Goal: Task Accomplishment & Management: Manage account settings

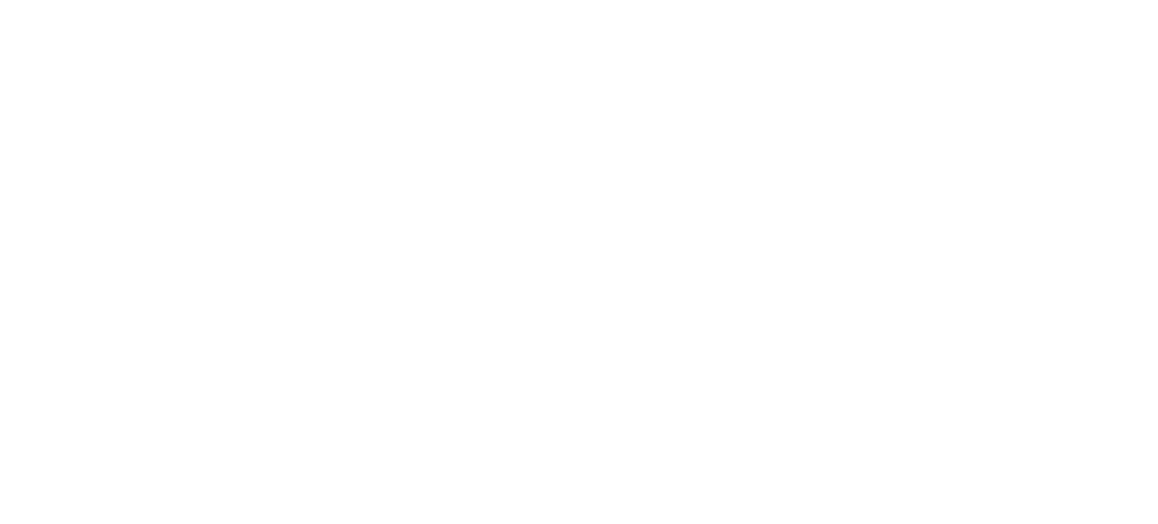
scroll to position [413, 0]
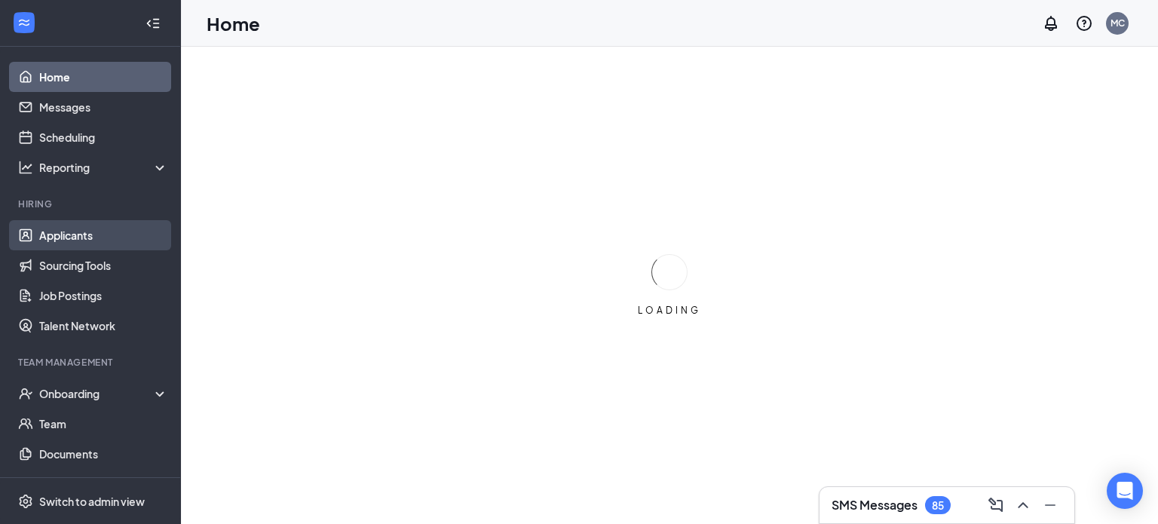
click at [69, 235] on link "Applicants" at bounding box center [103, 235] width 129 height 30
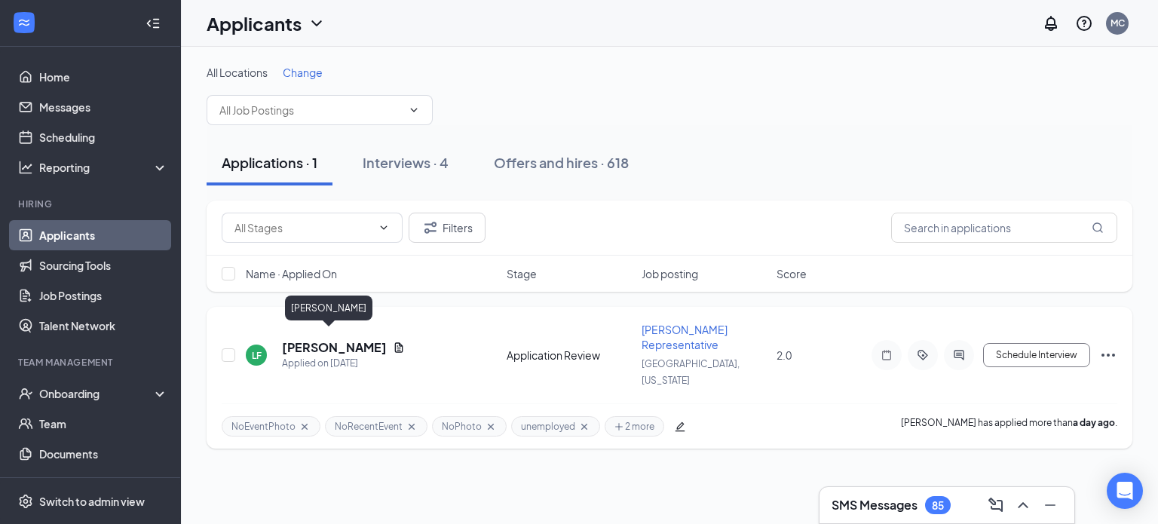
click at [320, 339] on h5 "[PERSON_NAME]" at bounding box center [334, 347] width 105 height 17
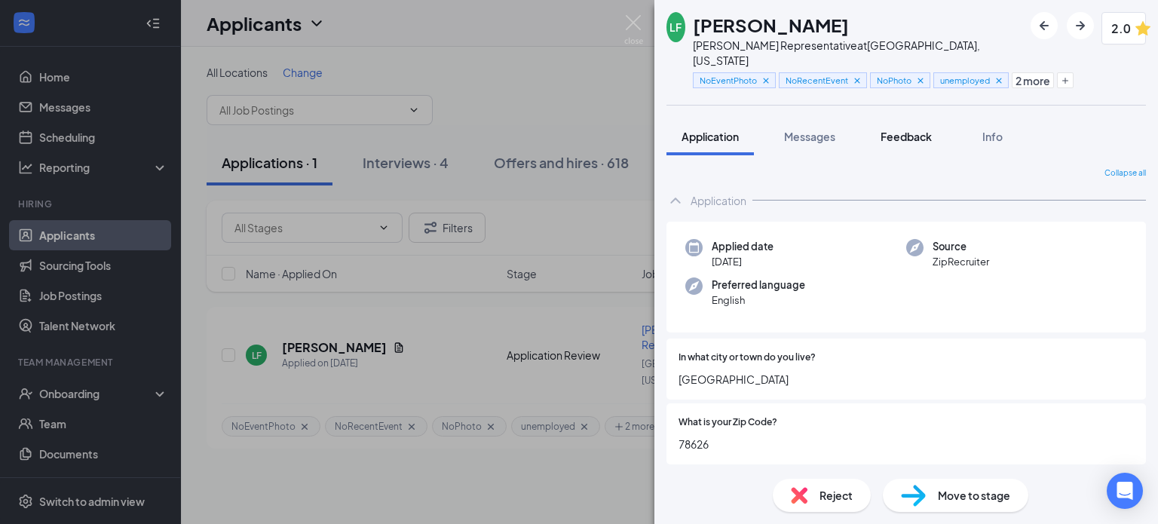
click at [902, 130] on span "Feedback" at bounding box center [905, 137] width 51 height 14
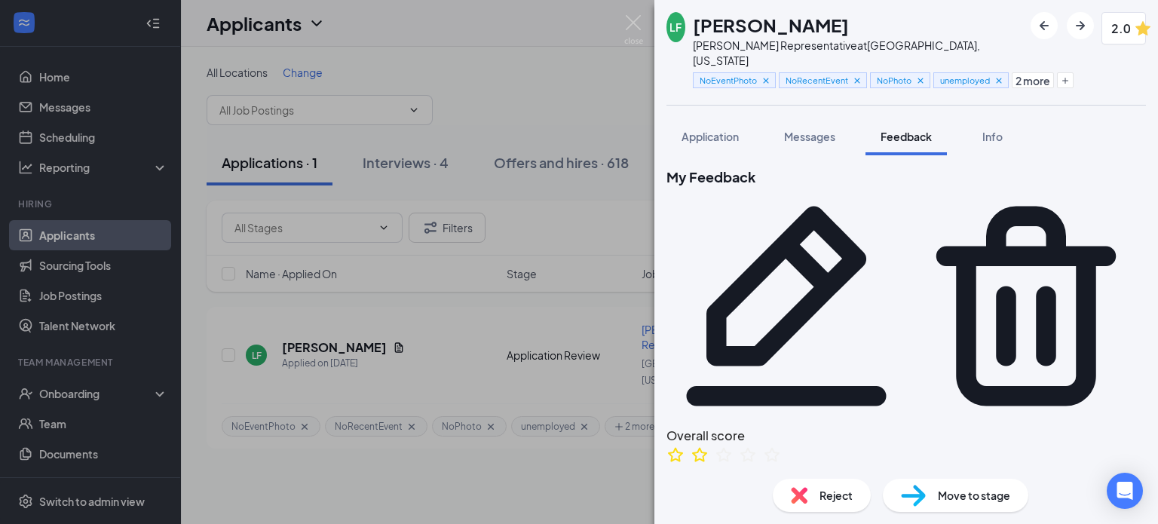
click at [906, 186] on icon "Pencil" at bounding box center [786, 306] width 240 height 240
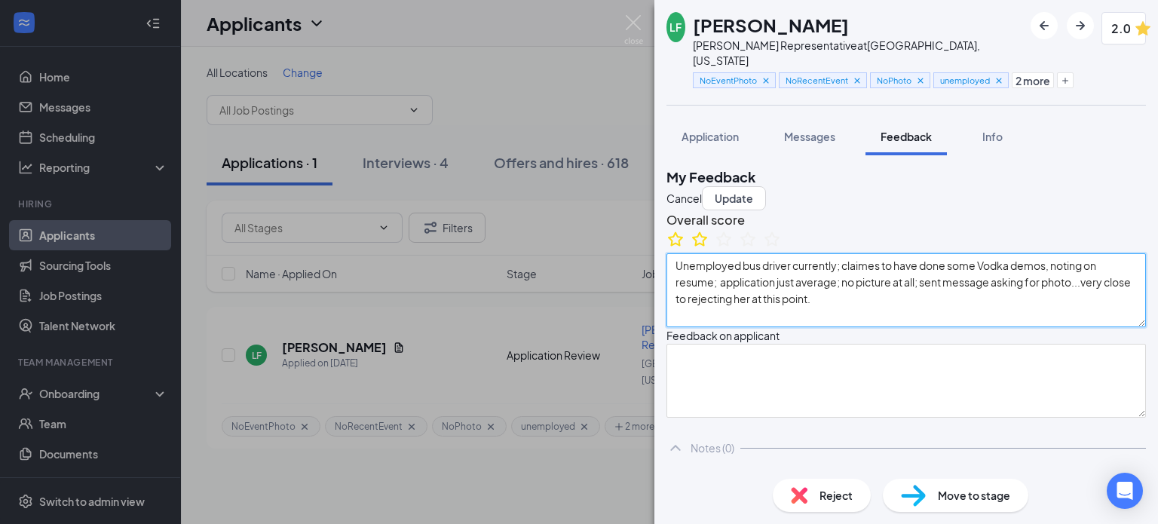
click at [1083, 283] on textarea "Unemployed bus driver currently; claimes to have done some Vodka demos, noting …" at bounding box center [905, 290] width 479 height 74
type textarea "Unemployed bus driver currently; claimes to have done some Vodka demos, nothing…"
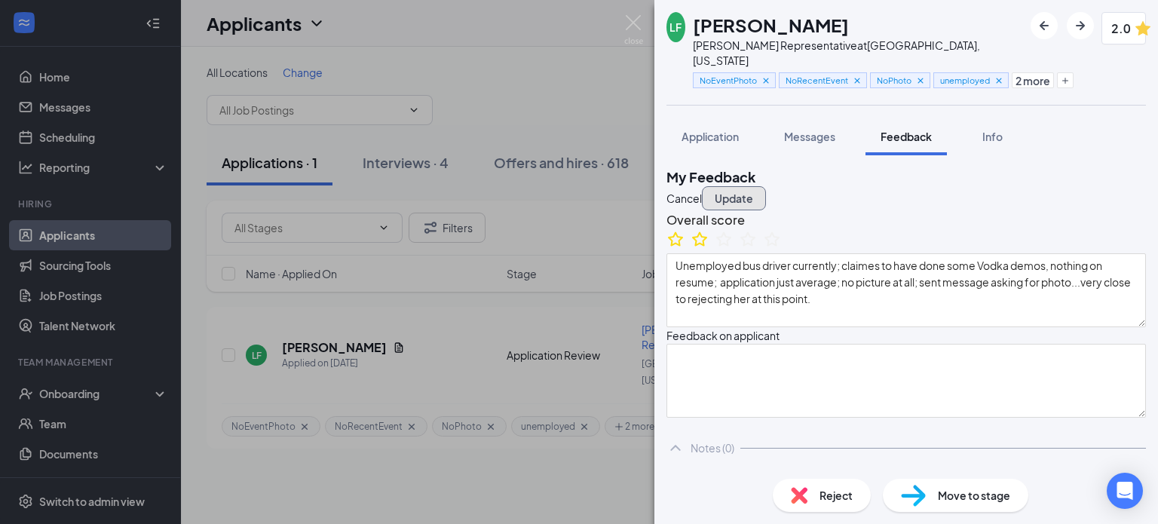
click at [766, 186] on button "Update" at bounding box center [734, 198] width 64 height 24
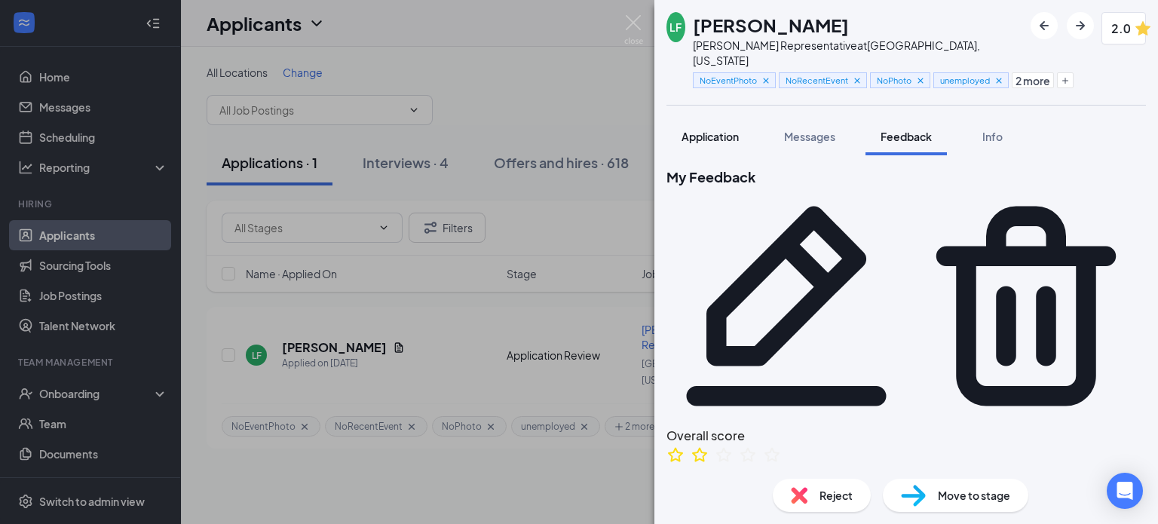
click at [700, 130] on span "Application" at bounding box center [709, 137] width 57 height 14
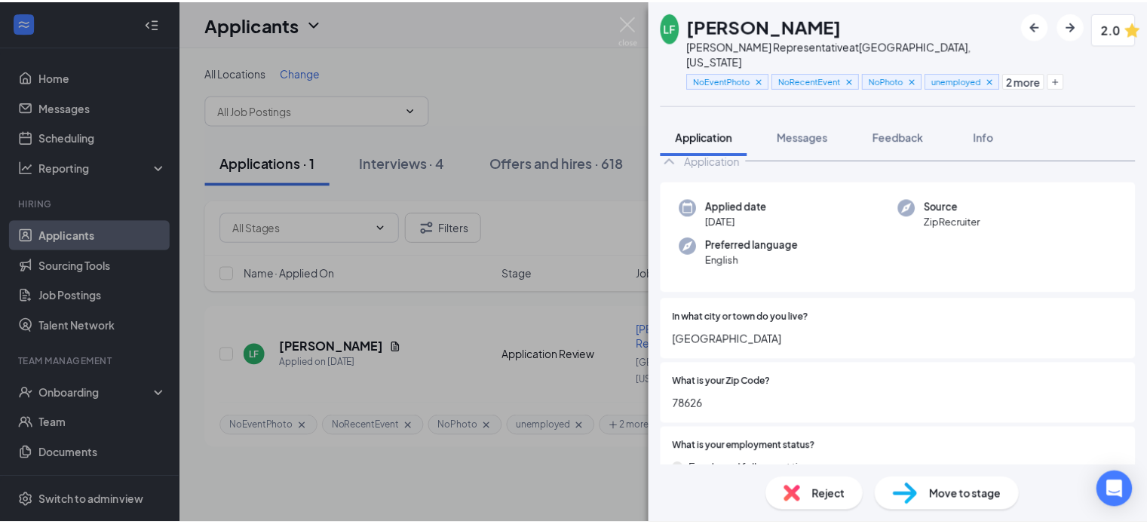
scroll to position [75, 0]
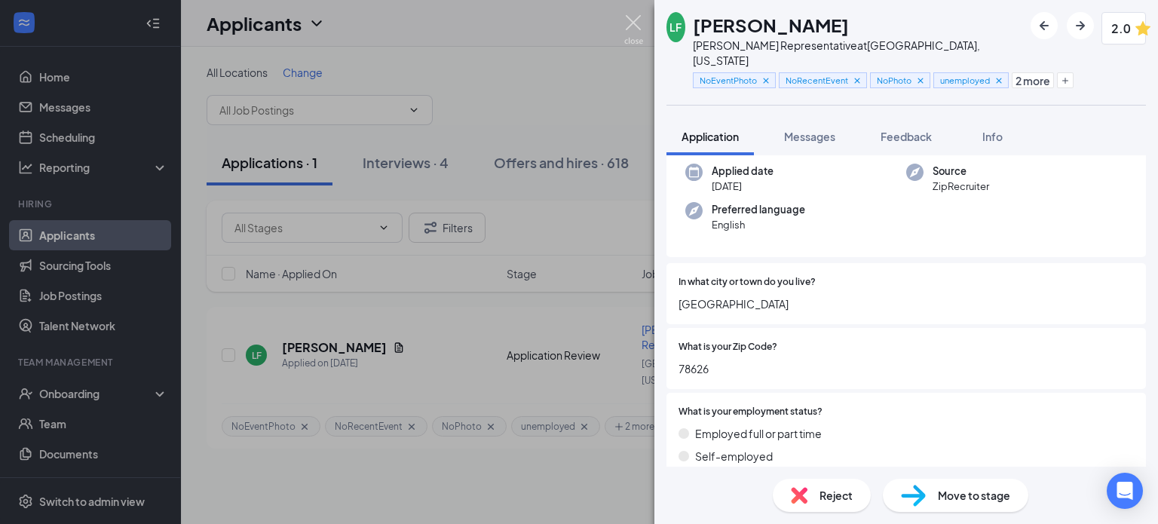
drag, startPoint x: 634, startPoint y: 21, endPoint x: 386, endPoint y: 292, distance: 367.6
click at [633, 23] on img at bounding box center [633, 29] width 19 height 29
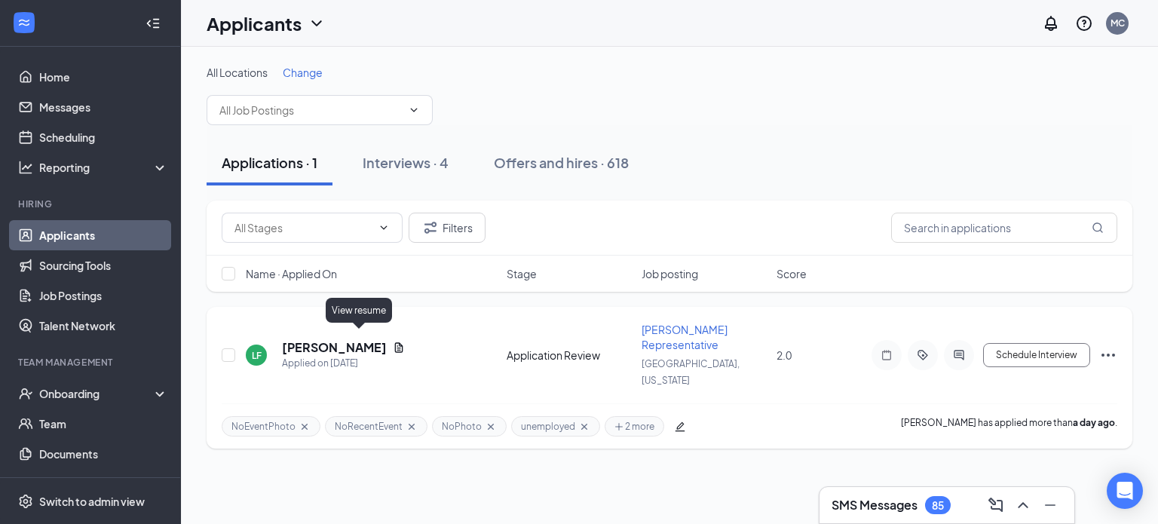
click at [395, 342] on icon "Document" at bounding box center [399, 347] width 8 height 10
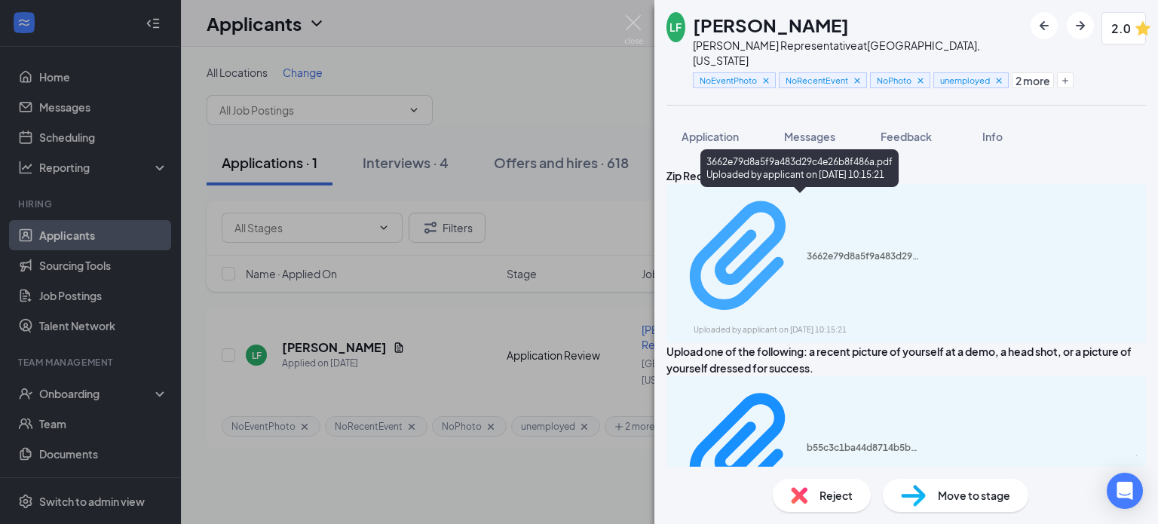
click at [807, 250] on div "3662e79d8a5f9a483d29c4e26b8f486a.pdf" at bounding box center [863, 256] width 113 height 12
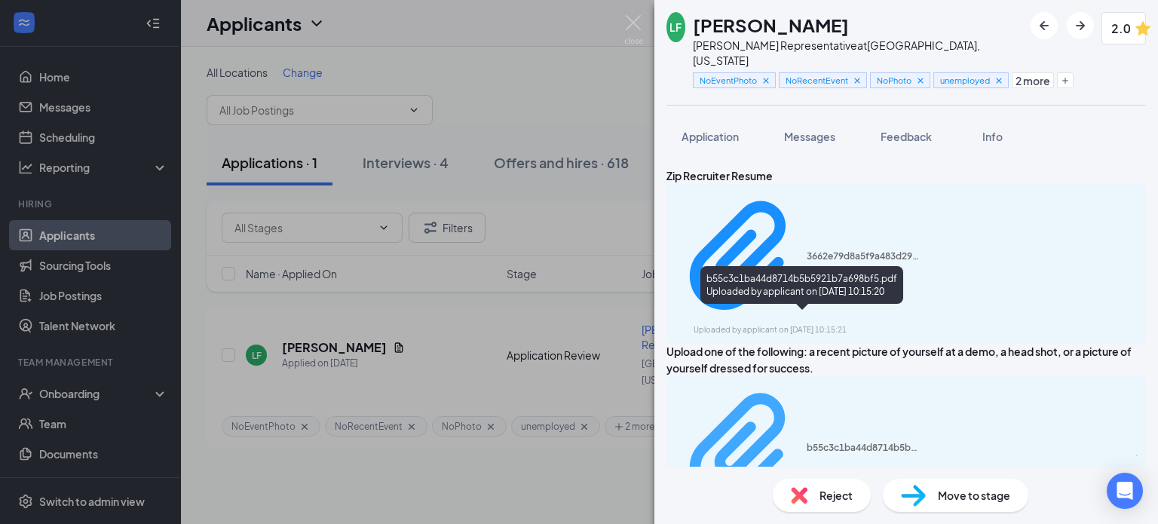
click at [807, 442] on div "b55c3c1ba44d8714b5b5921b7a698bf5.pdf" at bounding box center [863, 448] width 113 height 12
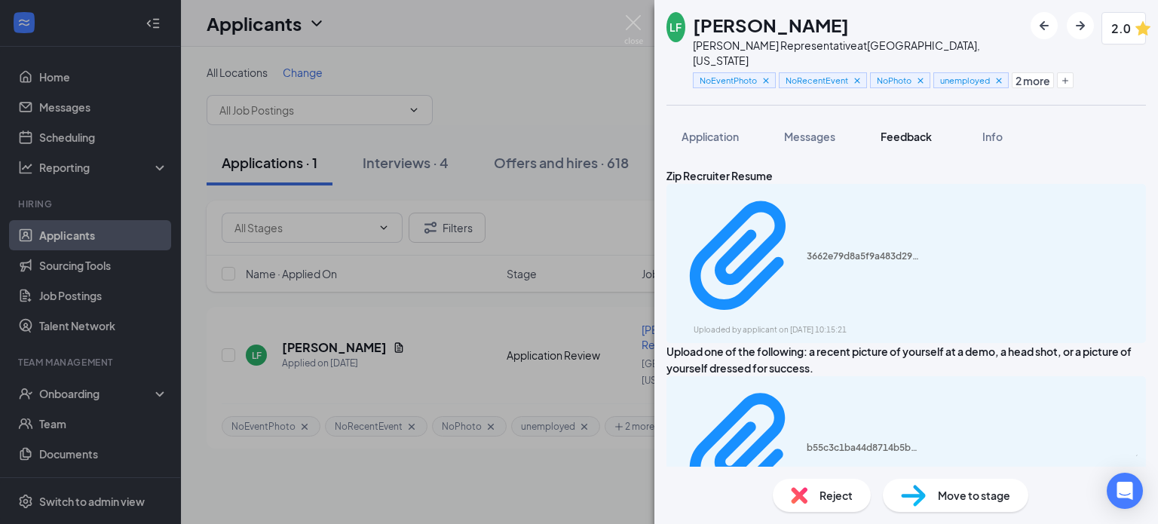
click at [908, 130] on span "Feedback" at bounding box center [905, 137] width 51 height 14
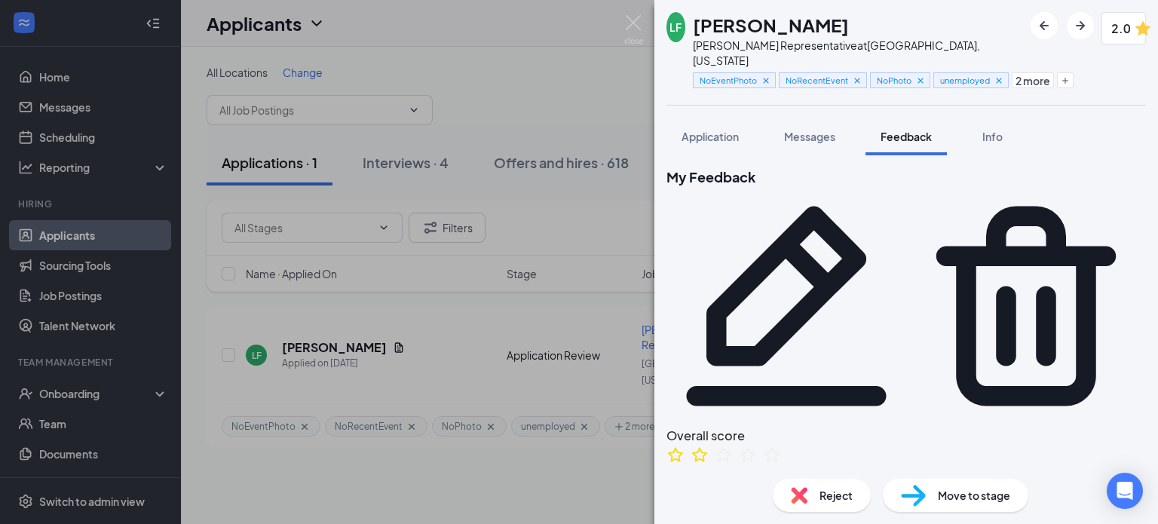
click at [887, 206] on icon "Pencil" at bounding box center [787, 306] width 200 height 200
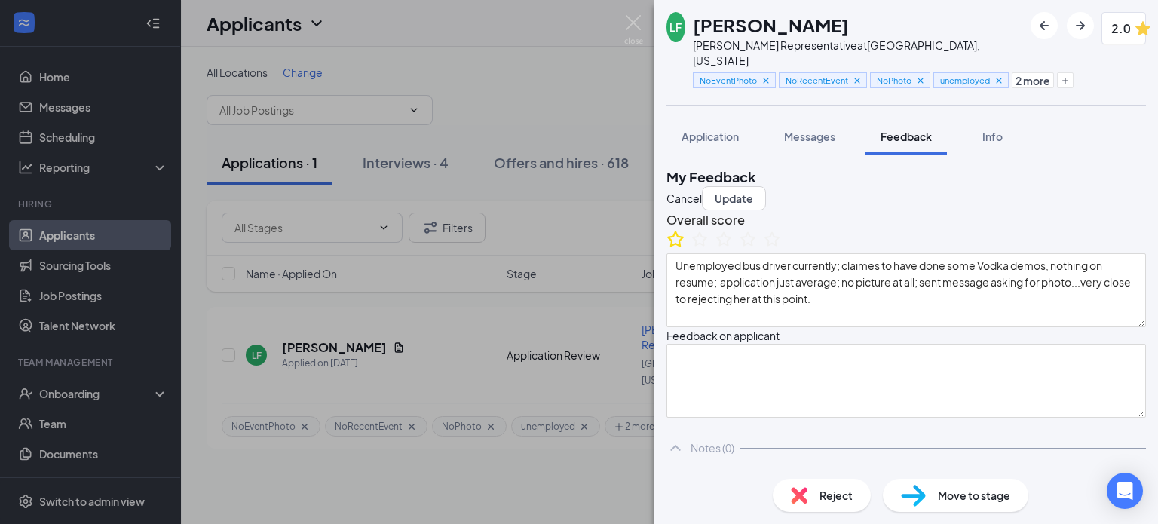
click at [685, 249] on icon "StarBorder" at bounding box center [676, 239] width 20 height 20
click at [766, 186] on button "Update" at bounding box center [734, 198] width 64 height 24
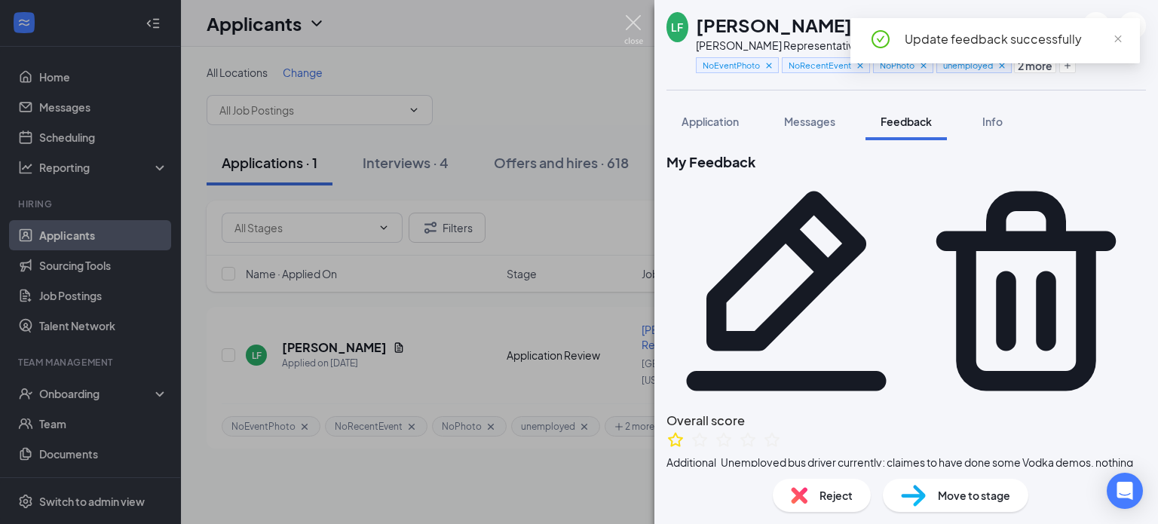
click at [627, 18] on img at bounding box center [633, 29] width 19 height 29
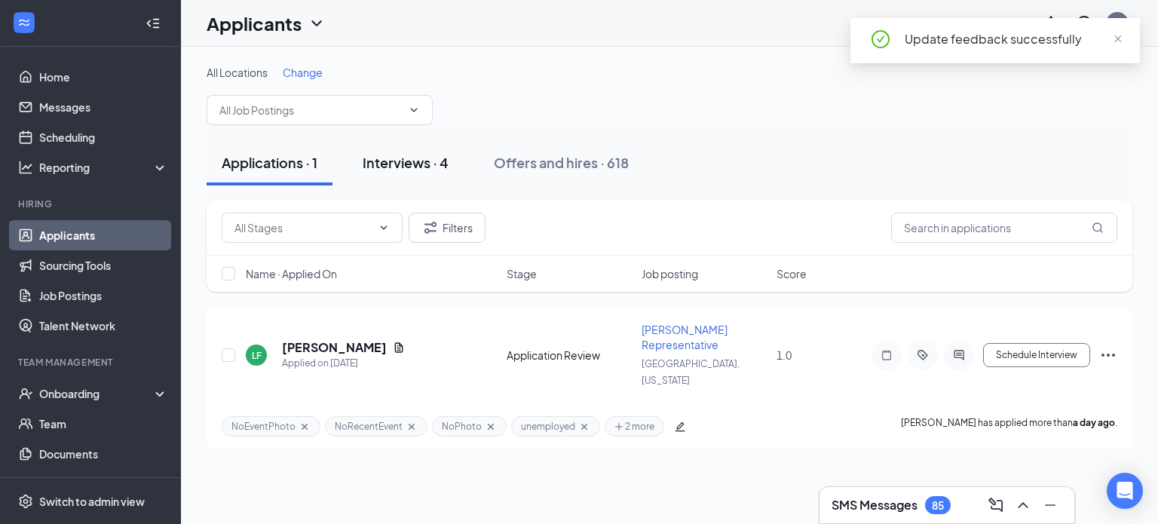
click at [419, 166] on div "Interviews · 4" at bounding box center [406, 162] width 86 height 19
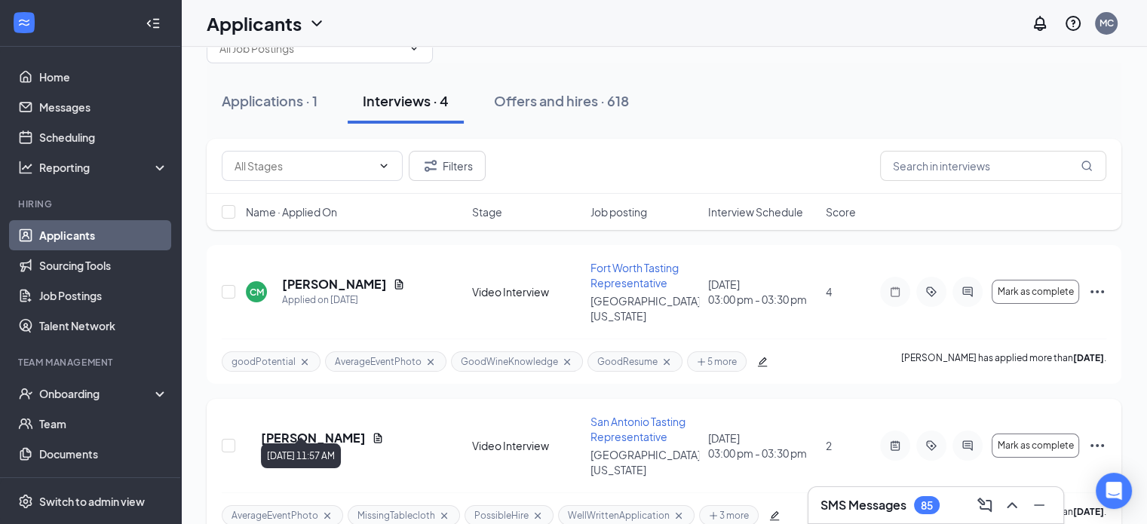
scroll to position [27, 0]
